Goal: Transaction & Acquisition: Purchase product/service

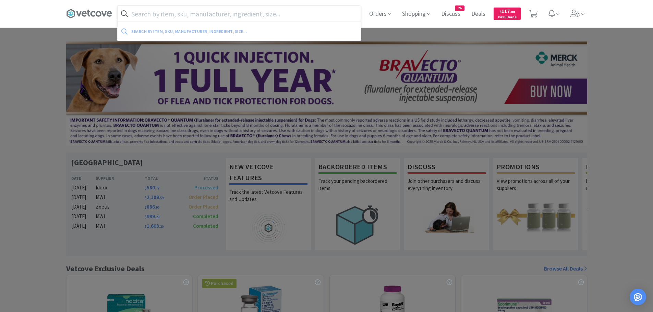
click at [249, 17] on input "text" at bounding box center [238, 14] width 243 height 16
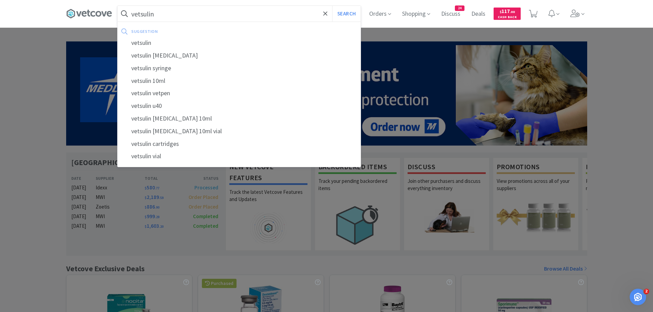
type input "vetsulin"
click at [332, 6] on button "Search" at bounding box center [346, 14] width 28 height 16
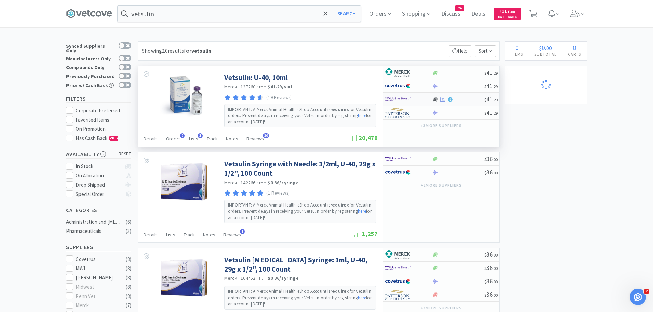
click at [408, 98] on img at bounding box center [398, 99] width 26 height 10
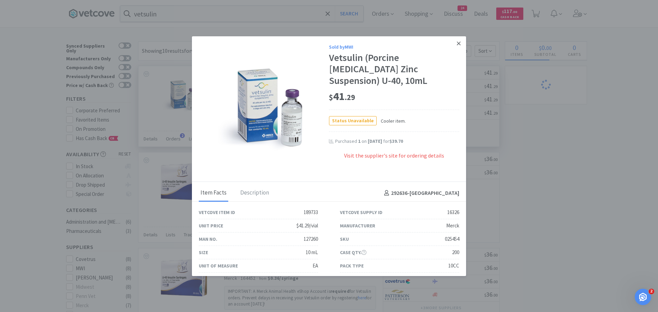
click at [457, 44] on icon at bounding box center [459, 43] width 4 height 4
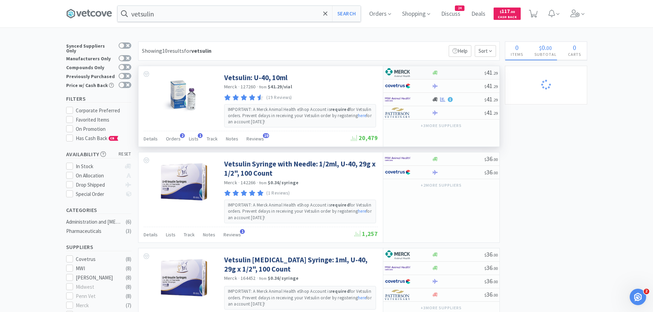
click at [428, 71] on div at bounding box center [408, 73] width 47 height 12
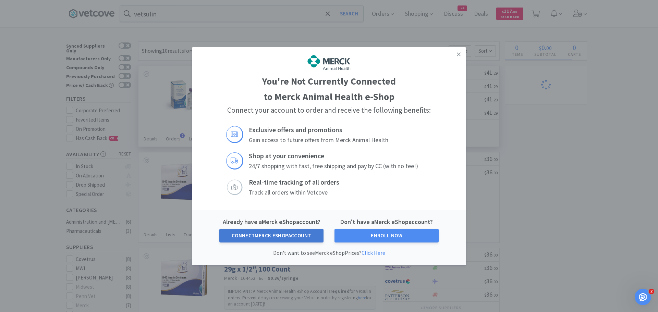
click at [280, 237] on button "Connect Merck eShop Account" at bounding box center [271, 236] width 104 height 14
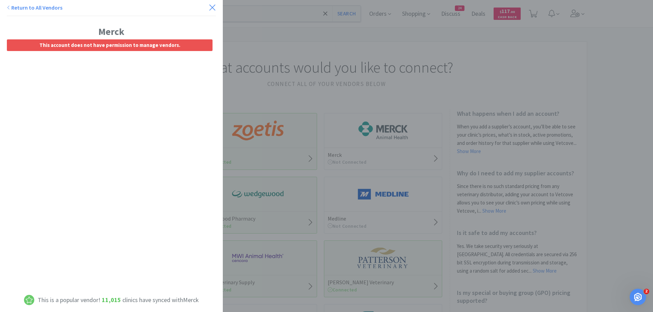
click at [209, 6] on icon at bounding box center [212, 7] width 6 height 6
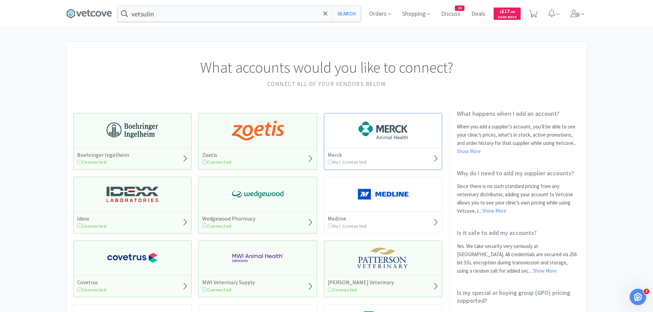
click at [327, 161] on icon at bounding box center [329, 162] width 5 height 5
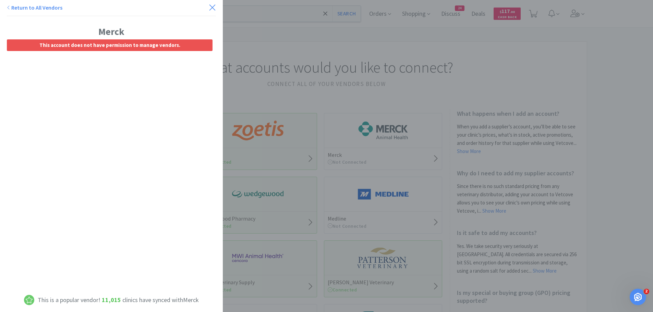
click at [209, 6] on icon at bounding box center [212, 8] width 7 height 10
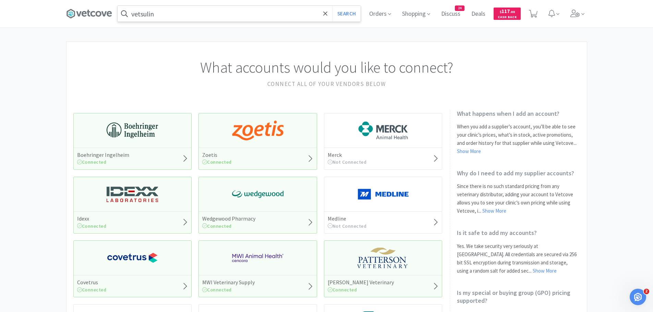
click at [244, 14] on input "vetsulin" at bounding box center [238, 14] width 243 height 16
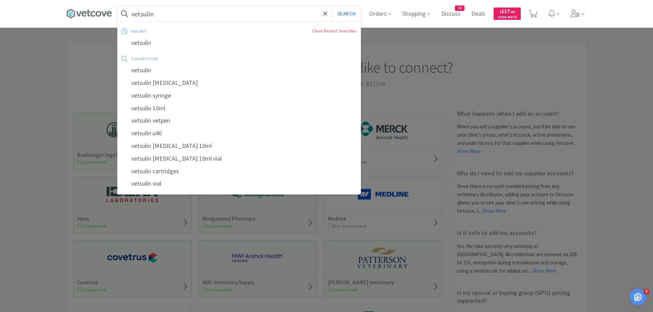
click at [332, 6] on button "Search" at bounding box center [346, 14] width 28 height 16
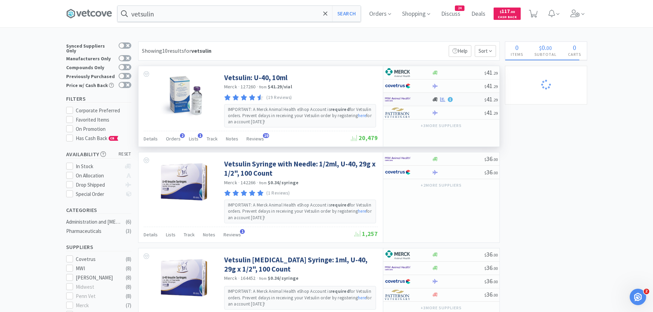
click at [415, 97] on div at bounding box center [404, 100] width 38 height 12
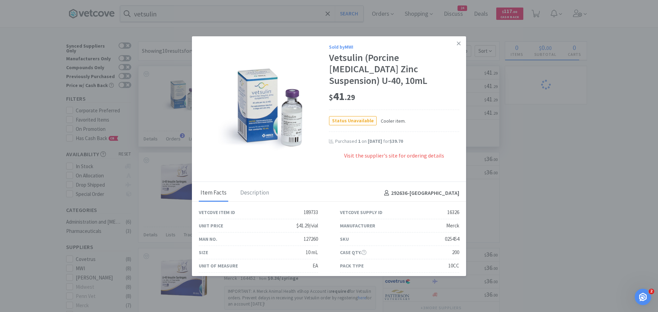
click at [348, 116] on span "Status Unavailable" at bounding box center [352, 120] width 47 height 9
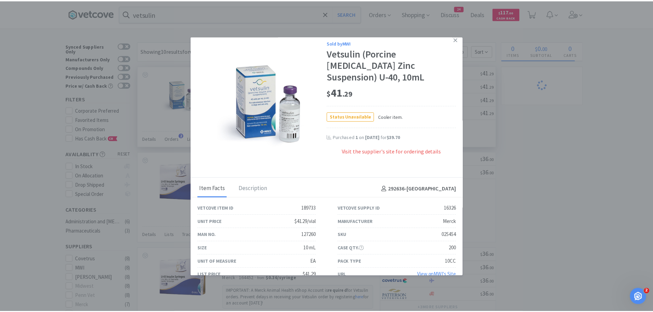
scroll to position [5, 0]
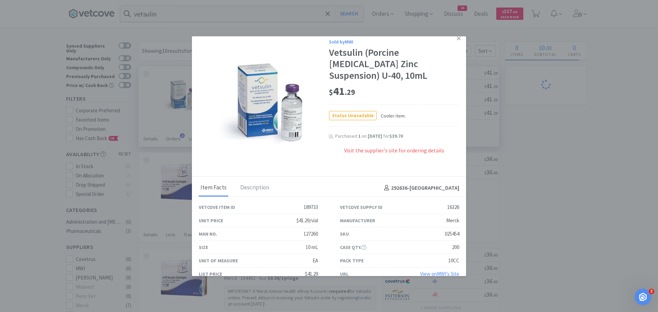
click at [440, 271] on link "View on MWI 's Site" at bounding box center [439, 274] width 39 height 7
click at [457, 36] on icon at bounding box center [459, 38] width 4 height 6
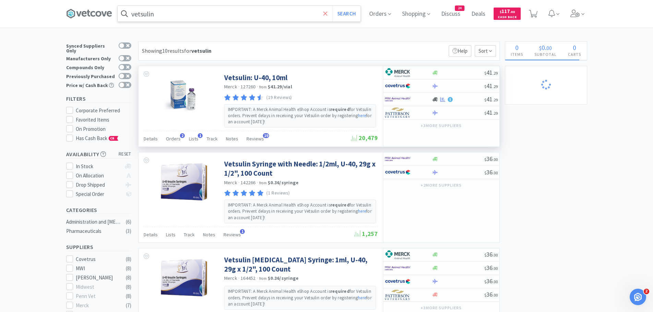
click at [327, 13] on icon at bounding box center [325, 13] width 4 height 4
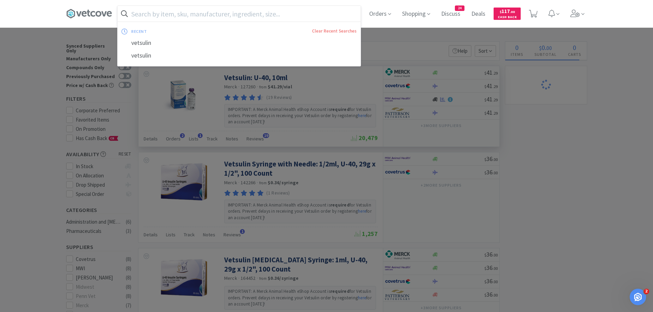
click at [382, 36] on div at bounding box center [326, 156] width 653 height 312
